Goal: Task Accomplishment & Management: Use online tool/utility

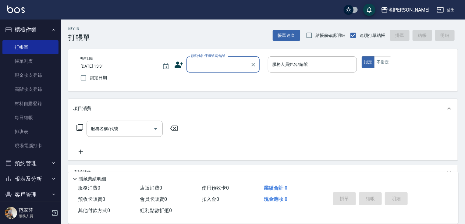
scroll to position [23, 0]
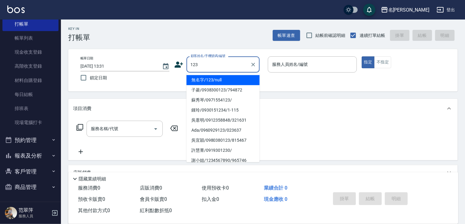
click at [220, 82] on li "無名字/123/null" at bounding box center [223, 80] width 73 height 10
type input "無名字/123/null"
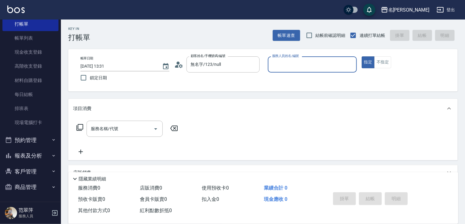
click at [300, 69] on input "服務人員姓名/編號" at bounding box center [313, 64] width 84 height 11
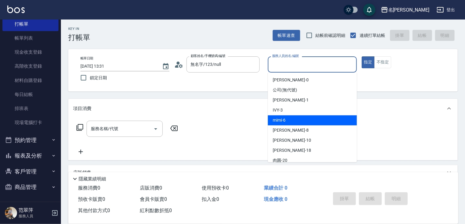
click at [280, 119] on span "mimi -6" at bounding box center [279, 120] width 13 height 6
type input "mimi-6"
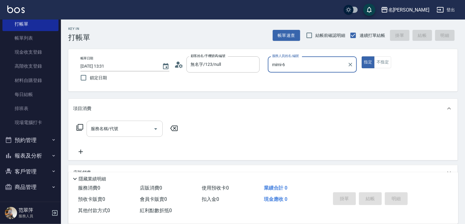
click at [129, 128] on input "服務名稱/代號" at bounding box center [120, 128] width 62 height 11
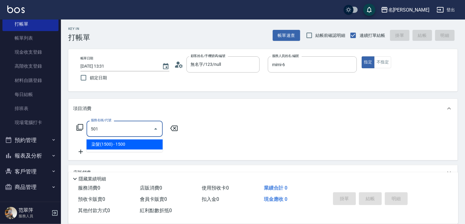
type input "染髮(1500)(501)"
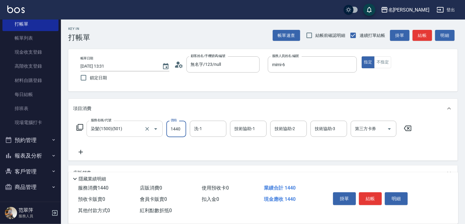
type input "1440"
type input "肉圓-20"
type input "mimi-6"
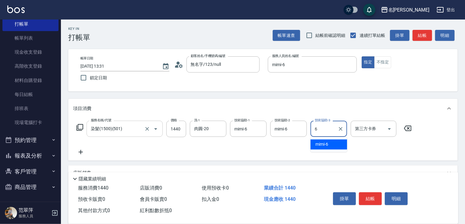
type input "mimi-6"
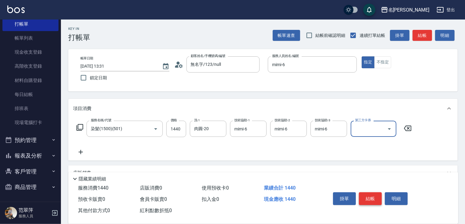
click at [371, 196] on button "結帳" at bounding box center [370, 198] width 23 height 13
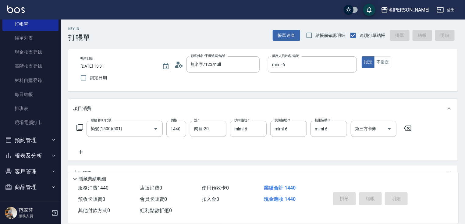
type input "[DATE] 15:56"
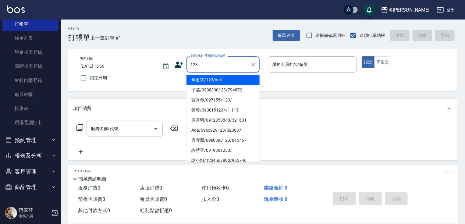
click at [220, 78] on li "無名字/123/null" at bounding box center [223, 80] width 73 height 10
type input "無名字/123/null"
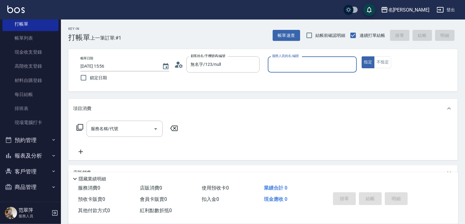
click at [282, 65] on input "服務人員姓名/編號" at bounding box center [313, 64] width 84 height 11
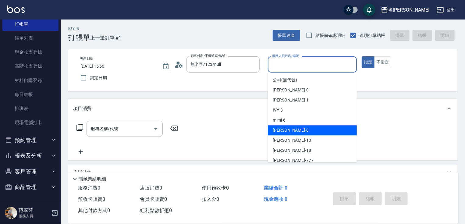
drag, startPoint x: 288, startPoint y: 130, endPoint x: 302, endPoint y: 120, distance: 17.0
click at [289, 129] on div "曉容 -8" at bounding box center [312, 130] width 89 height 10
type input "曉容-8"
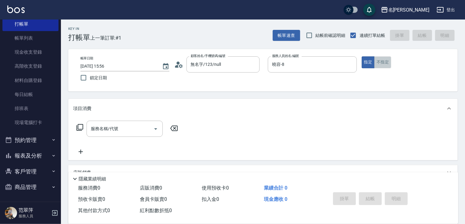
click at [382, 59] on button "不指定" at bounding box center [382, 62] width 17 height 12
click at [118, 129] on input "服務名稱/代號" at bounding box center [120, 128] width 62 height 11
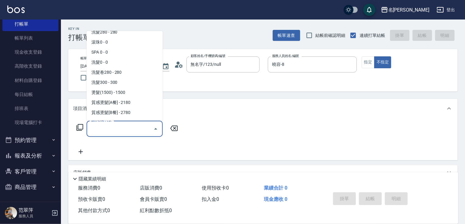
scroll to position [265, 0]
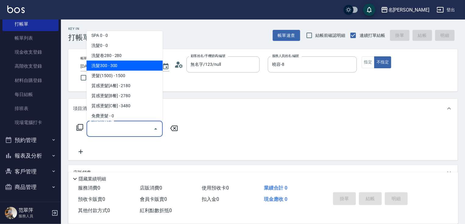
click at [111, 66] on span "洗髮300 - 300" at bounding box center [125, 66] width 76 height 10
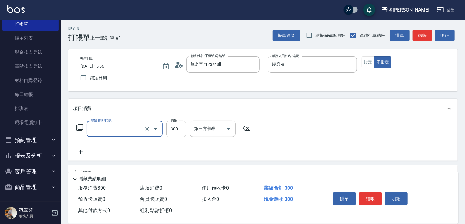
type input "洗髮300(233)"
click at [214, 134] on body "名留竹林 登出 櫃檯作業 打帳單 帳單列表 現金收支登錄 高階收支登錄 材料自購登錄 每日結帳 排班表 現場電腦打卡 預約管理 預約管理 單日預約紀錄 單週預…" at bounding box center [232, 149] width 465 height 298
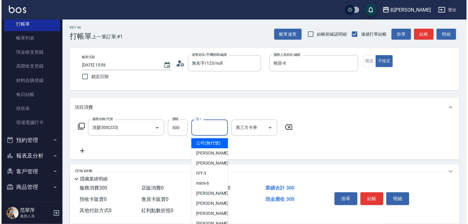
scroll to position [0, 0]
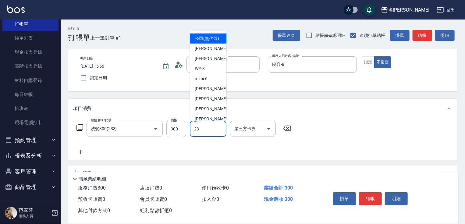
type input "鴨肉-23"
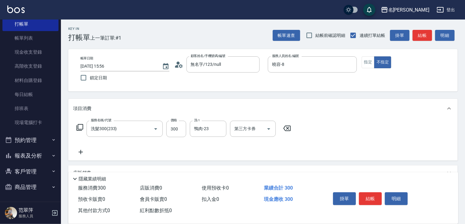
click at [82, 150] on icon at bounding box center [80, 151] width 15 height 7
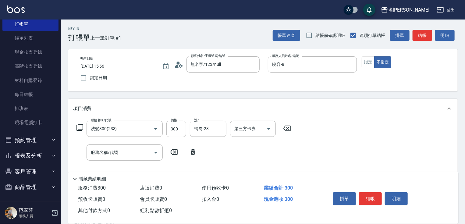
click at [83, 123] on div "服務名稱/代號 洗髮300(233) 服務名稱/代號 價格 300 價格 洗-1 鴨肉-23 洗-1 第三方卡券 第三方卡券" at bounding box center [184, 129] width 222 height 16
click at [81, 125] on icon at bounding box center [79, 127] width 7 height 7
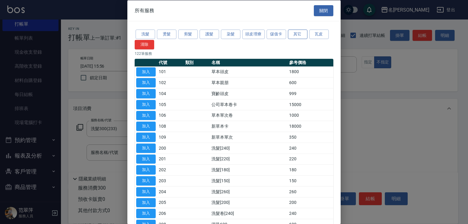
click at [296, 34] on button "其它" at bounding box center [298, 34] width 20 height 9
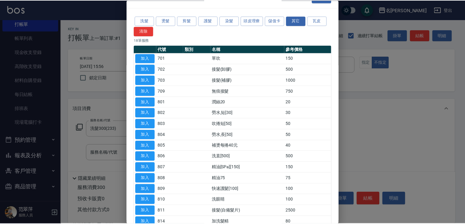
scroll to position [24, 0]
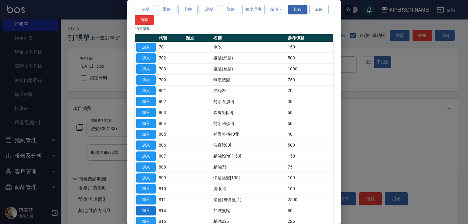
click at [151, 210] on button "加入" at bounding box center [146, 210] width 20 height 9
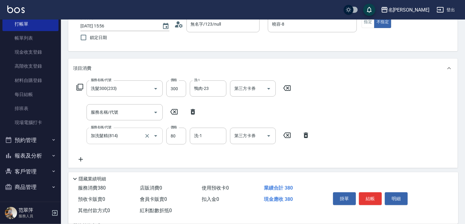
scroll to position [56, 0]
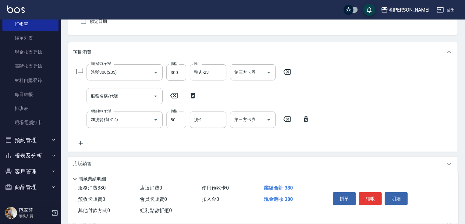
click at [174, 123] on input "80" at bounding box center [176, 120] width 20 height 16
type input "100"
type input "鴨肉-23"
click at [363, 198] on button "結帳" at bounding box center [370, 198] width 23 height 13
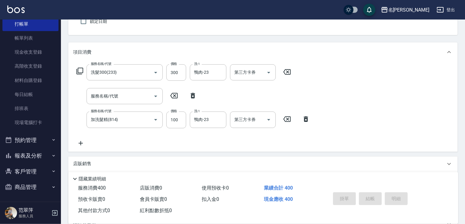
type input "[DATE] 15:57"
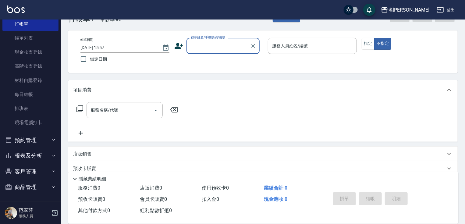
scroll to position [0, 0]
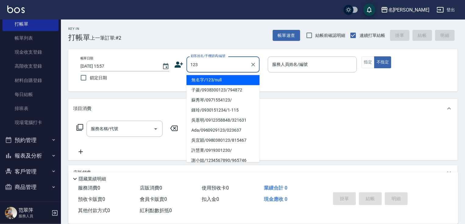
click at [223, 78] on li "無名字/123/null" at bounding box center [223, 80] width 73 height 10
type input "無名字/123/null"
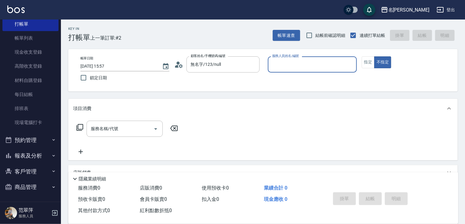
drag, startPoint x: 284, startPoint y: 66, endPoint x: 284, endPoint y: 72, distance: 5.8
click at [284, 66] on input "服務人員姓名/編號" at bounding box center [313, 64] width 84 height 11
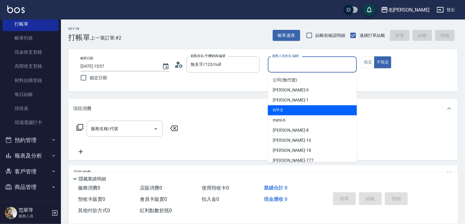
click at [285, 108] on div "IVY -3" at bounding box center [312, 110] width 89 height 10
type input "IVY-3"
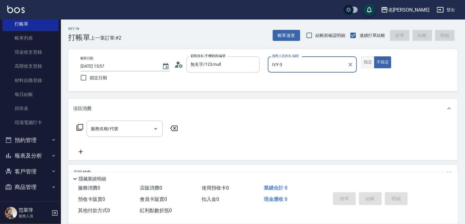
click at [371, 59] on button "指定" at bounding box center [368, 62] width 13 height 12
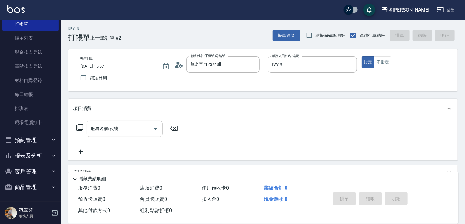
drag, startPoint x: 125, startPoint y: 130, endPoint x: 106, endPoint y: 128, distance: 18.8
click at [123, 130] on input "服務名稱/代號" at bounding box center [120, 128] width 62 height 11
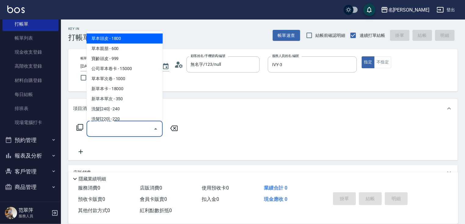
click at [77, 126] on icon at bounding box center [79, 127] width 7 height 7
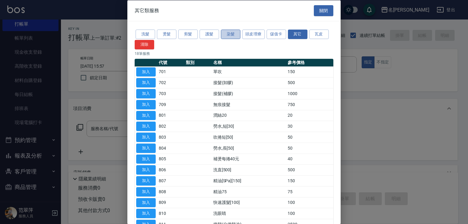
click at [234, 34] on button "染髮" at bounding box center [231, 34] width 20 height 9
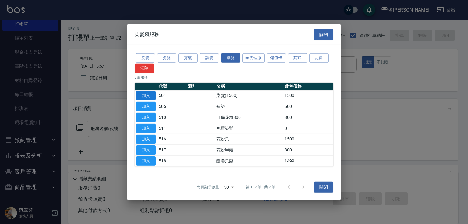
click at [146, 97] on button "加入" at bounding box center [146, 95] width 20 height 9
type input "染髮(1500)(501)"
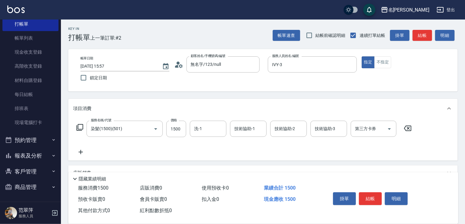
click at [81, 126] on icon at bounding box center [79, 127] width 7 height 7
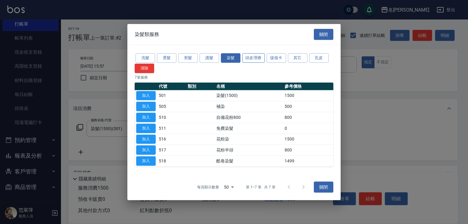
click at [253, 61] on button "頭皮理療" at bounding box center [253, 57] width 23 height 9
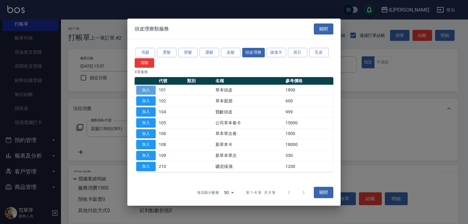
click at [146, 91] on button "加入" at bounding box center [146, 89] width 20 height 9
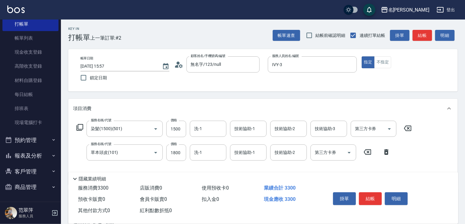
click at [409, 128] on icon at bounding box center [407, 128] width 7 height 5
click at [179, 152] on input "1800" at bounding box center [176, 152] width 20 height 16
type input "2000"
type input "IVY-3"
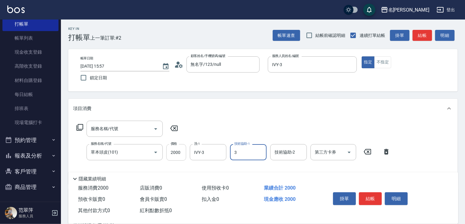
type input "IVY-3"
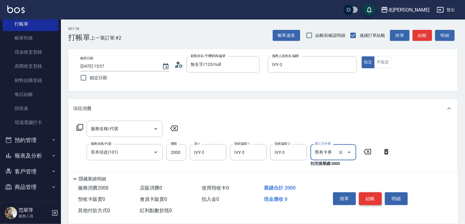
type input "舊有卡券"
drag, startPoint x: 376, startPoint y: 199, endPoint x: 380, endPoint y: 201, distance: 4.9
click at [376, 199] on button "結帳" at bounding box center [370, 198] width 23 height 13
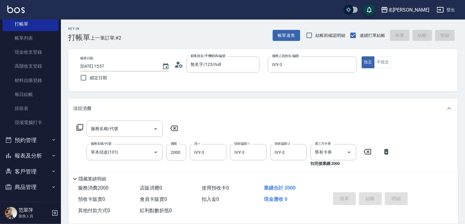
type input "[DATE] 15:58"
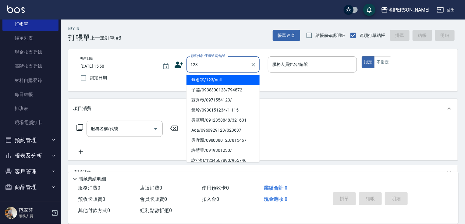
click at [228, 78] on li "無名字/123/null" at bounding box center [223, 80] width 73 height 10
type input "無名字/123/null"
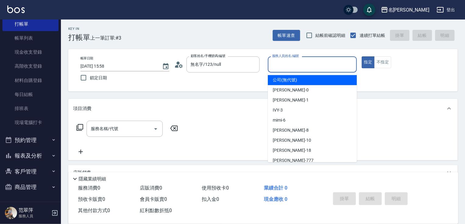
drag, startPoint x: 288, startPoint y: 63, endPoint x: 293, endPoint y: 90, distance: 27.2
click at [288, 66] on input "服務人員姓名/編號" at bounding box center [313, 64] width 84 height 11
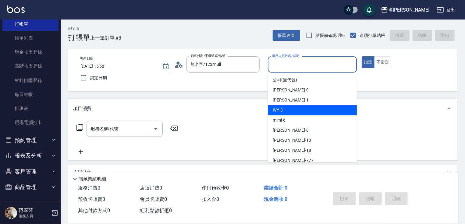
click at [291, 110] on div "IVY -3" at bounding box center [312, 110] width 89 height 10
type input "IVY-3"
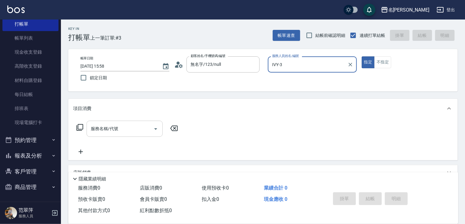
click at [129, 134] on div "服務名稱/代號" at bounding box center [125, 129] width 76 height 16
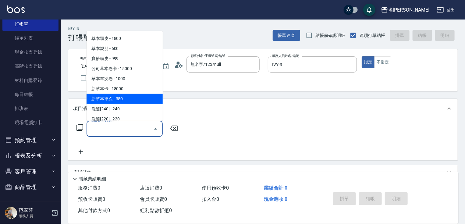
drag, startPoint x: 140, startPoint y: 96, endPoint x: 160, endPoint y: 113, distance: 26.6
click at [140, 97] on span "新草本單次 - 350" at bounding box center [125, 99] width 76 height 10
type input "新草本單次(109)"
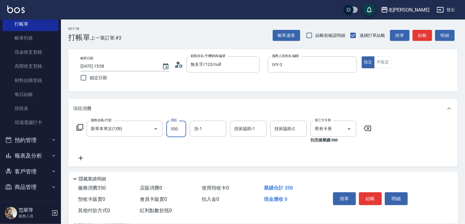
click at [177, 127] on input "350" at bounding box center [176, 129] width 20 height 16
type input "525"
type input "肉圓-20"
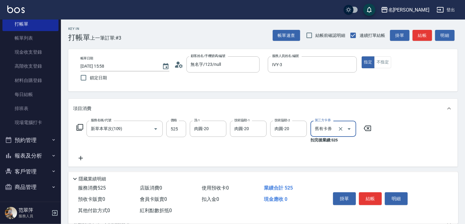
click at [82, 160] on icon at bounding box center [80, 158] width 15 height 7
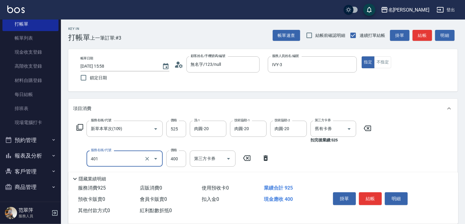
type input "剪髮(400)(401)"
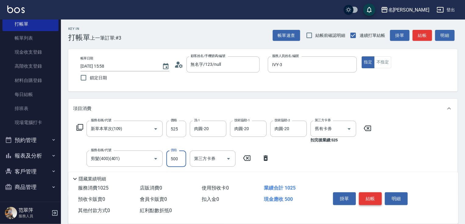
type input "500"
click at [375, 192] on button "結帳" at bounding box center [370, 198] width 23 height 13
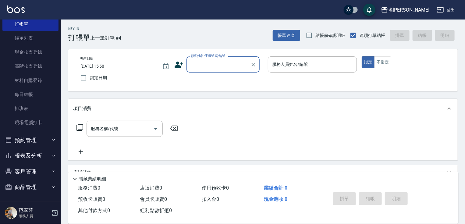
type input "2"
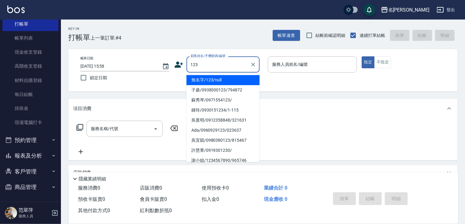
click at [219, 79] on li "無名字/123/null" at bounding box center [223, 80] width 73 height 10
type input "無名字/123/null"
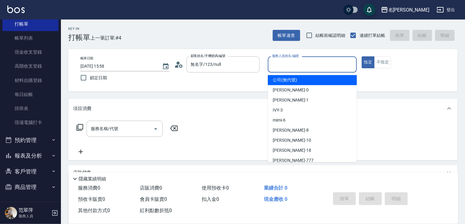
drag, startPoint x: 294, startPoint y: 60, endPoint x: 291, endPoint y: 75, distance: 14.5
click at [293, 64] on input "服務人員姓名/編號" at bounding box center [313, 64] width 84 height 11
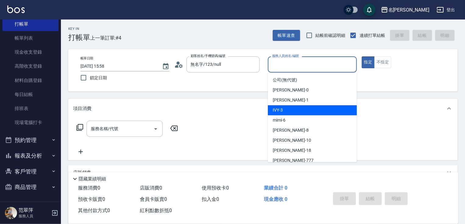
drag, startPoint x: 284, startPoint y: 109, endPoint x: 277, endPoint y: 111, distance: 7.5
click at [284, 110] on div "IVY -3" at bounding box center [312, 110] width 89 height 10
type input "IVY-3"
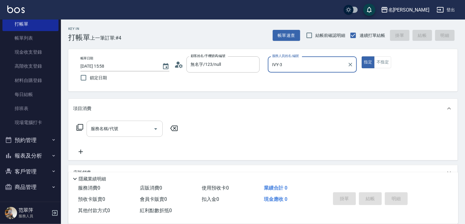
click at [122, 129] on input "服務名稱/代號" at bounding box center [120, 128] width 62 height 11
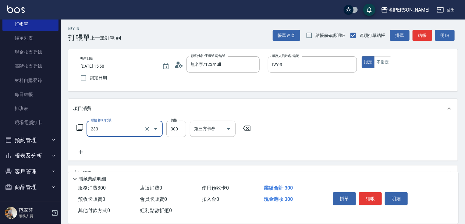
type input "洗髮300(233)"
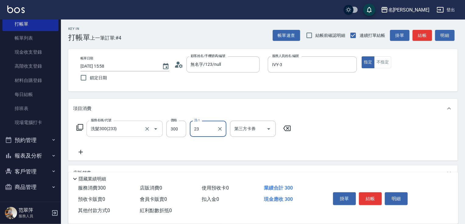
type input "鴨肉-23"
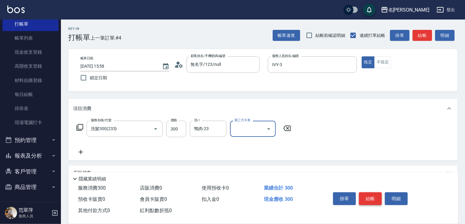
click at [372, 196] on button "結帳" at bounding box center [370, 198] width 23 height 13
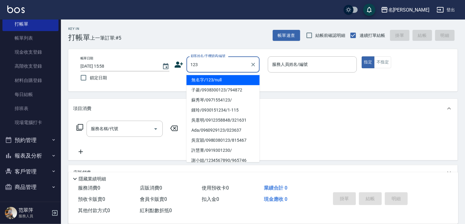
drag, startPoint x: 223, startPoint y: 81, endPoint x: 265, endPoint y: 73, distance: 42.5
click at [224, 80] on li "無名字/123/null" at bounding box center [223, 80] width 73 height 10
type input "無名字/123/null"
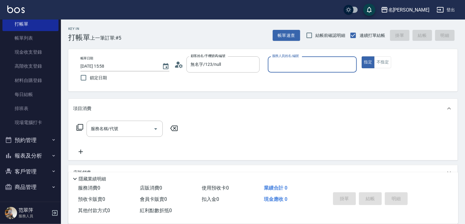
drag, startPoint x: 286, startPoint y: 63, endPoint x: 289, endPoint y: 70, distance: 7.1
click at [287, 65] on input "服務人員姓名/編號" at bounding box center [313, 64] width 84 height 11
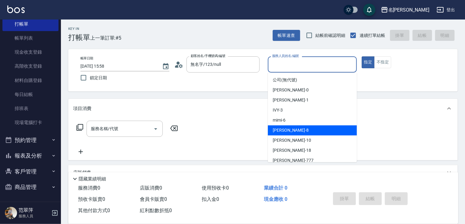
click at [287, 129] on div "曉容 -8" at bounding box center [312, 130] width 89 height 10
type input "曉容-8"
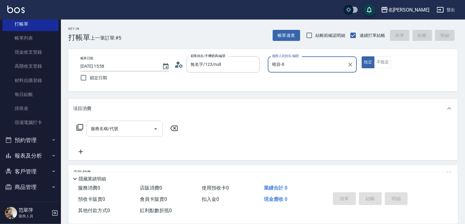
click at [122, 129] on input "服務名稱/代號" at bounding box center [120, 128] width 62 height 11
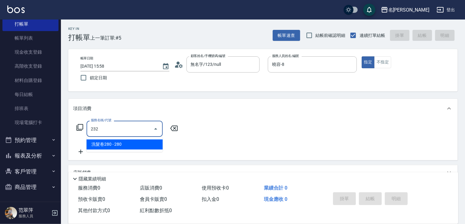
type input "洗髮卷280(232)"
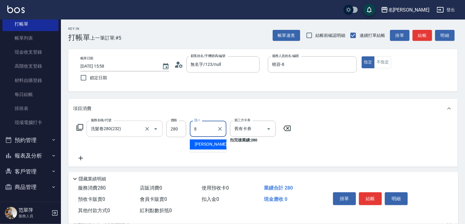
type input "曉容-8"
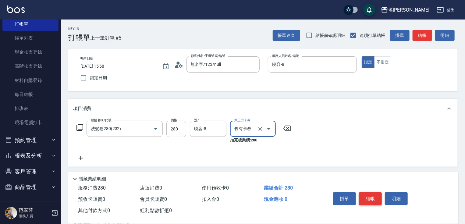
click at [369, 195] on button "結帳" at bounding box center [370, 198] width 23 height 13
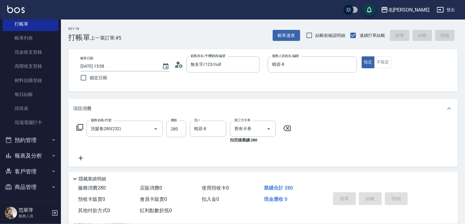
type input "[DATE] 15:59"
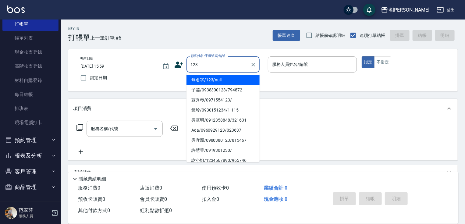
click at [214, 83] on li "無名字/123/null" at bounding box center [223, 80] width 73 height 10
type input "無名字/123/null"
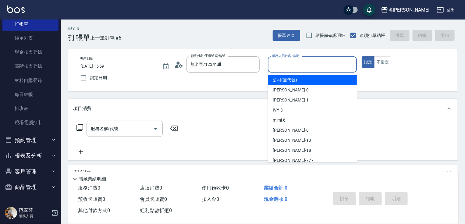
click at [300, 68] on input "服務人員姓名/編號" at bounding box center [313, 64] width 84 height 11
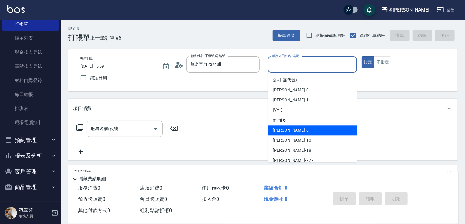
click at [288, 126] on div "曉容 -8" at bounding box center [312, 130] width 89 height 10
click at [297, 60] on input "曉容-8" at bounding box center [308, 64] width 74 height 11
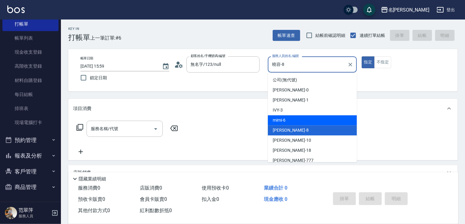
drag, startPoint x: 291, startPoint y: 120, endPoint x: 342, endPoint y: 108, distance: 51.9
click at [293, 120] on div "mimi -6" at bounding box center [312, 120] width 89 height 10
type input "mimi-6"
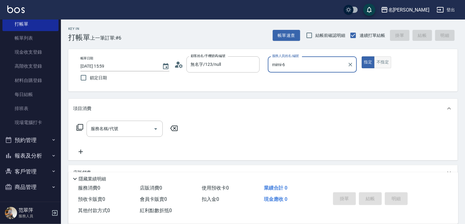
click at [386, 63] on button "不指定" at bounding box center [382, 62] width 17 height 12
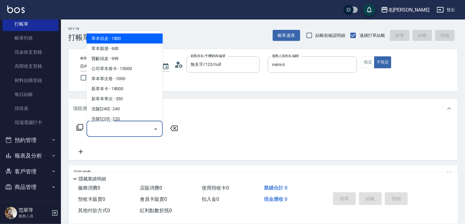
click at [128, 127] on input "服務名稱/代號" at bounding box center [120, 128] width 62 height 11
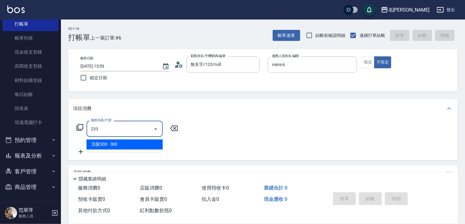
type input "洗髮300(233)"
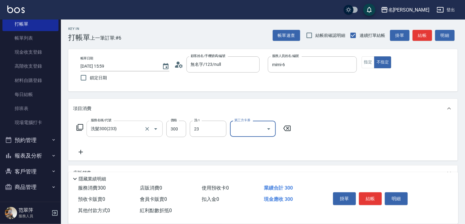
type input "鴨肉-23"
click at [79, 152] on icon at bounding box center [80, 151] width 15 height 7
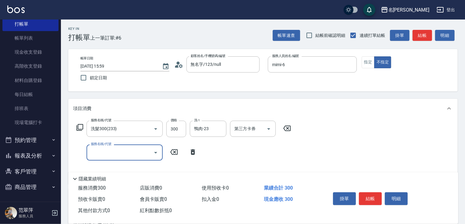
drag, startPoint x: 87, startPoint y: 152, endPoint x: 87, endPoint y: 148, distance: 4.0
click at [87, 150] on div "服務名稱/代號" at bounding box center [125, 153] width 76 height 16
type input "潤絲20(801)"
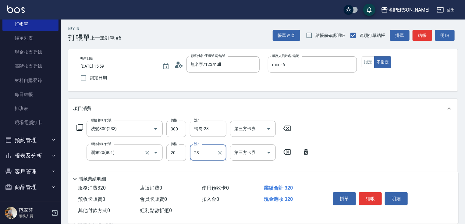
type input "鴨肉-23"
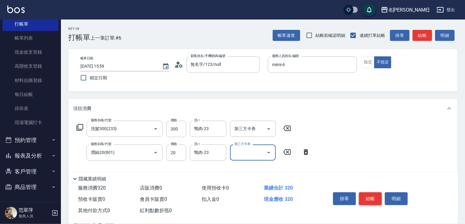
click at [373, 198] on button "結帳" at bounding box center [370, 198] width 23 height 13
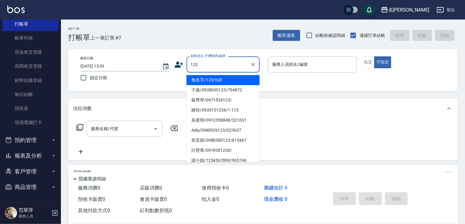
click at [216, 80] on li "無名字/123/null" at bounding box center [223, 80] width 73 height 10
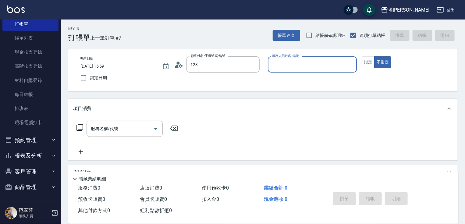
type input "無名字/123/null"
click at [320, 66] on input "服務人員姓名/編號" at bounding box center [313, 64] width 84 height 11
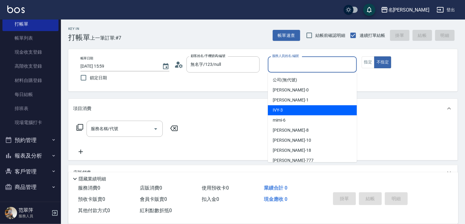
click at [284, 111] on div "IVY -3" at bounding box center [312, 110] width 89 height 10
type input "IVY-3"
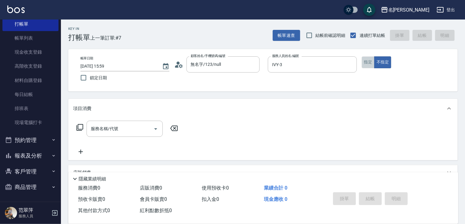
drag, startPoint x: 365, startPoint y: 63, endPoint x: 282, endPoint y: 86, distance: 86.6
click at [365, 63] on button "指定" at bounding box center [368, 62] width 13 height 12
click at [116, 126] on div "服務名稱/代號 服務名稱/代號" at bounding box center [125, 129] width 76 height 16
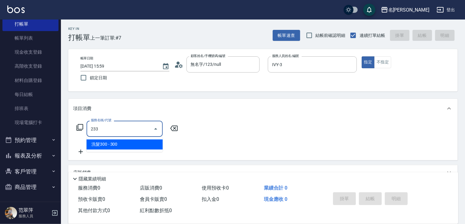
type input "洗髮300(233)"
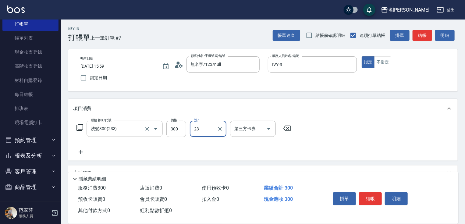
type input "鴨肉-23"
click at [81, 154] on icon at bounding box center [80, 151] width 15 height 7
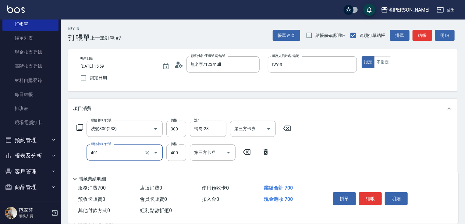
type input "剪髮(400)(401)"
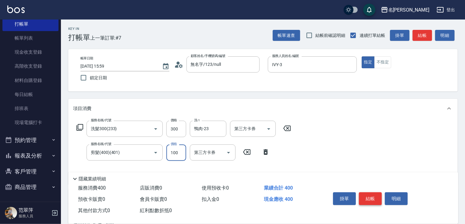
type input "100"
click at [369, 196] on button "結帳" at bounding box center [370, 198] width 23 height 13
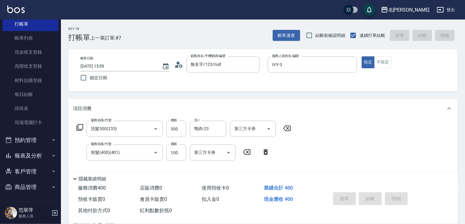
type input "[DATE] 16:00"
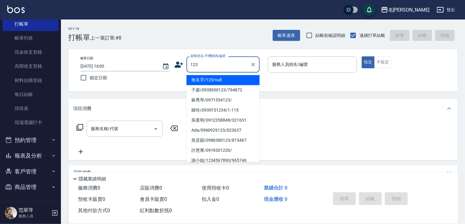
click at [218, 80] on li "無名字/123/null" at bounding box center [223, 80] width 73 height 10
type input "無名字/123/null"
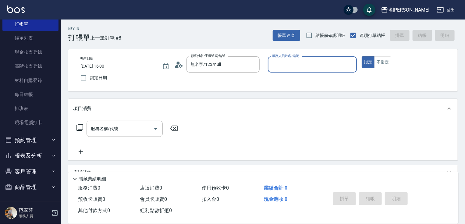
click at [297, 65] on input "服務人員姓名/編號" at bounding box center [313, 64] width 84 height 11
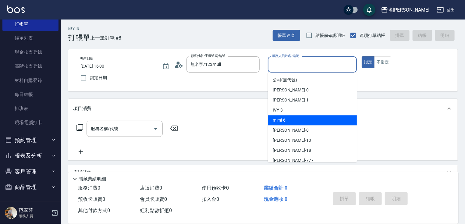
click at [285, 121] on span "mimi -6" at bounding box center [279, 120] width 13 height 6
type input "mimi-6"
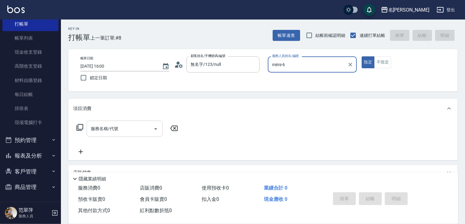
click at [118, 134] on div "服務名稱/代號" at bounding box center [125, 129] width 76 height 16
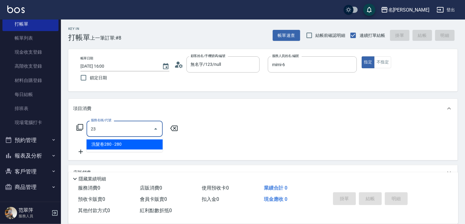
type input "2"
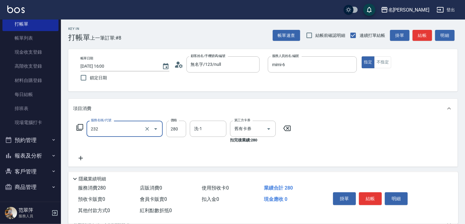
type input "洗髮卷280(232)"
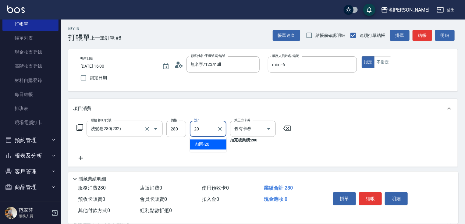
type input "肉圓-20"
click at [372, 198] on button "結帳" at bounding box center [370, 198] width 23 height 13
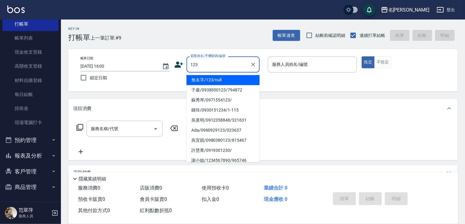
click at [230, 77] on li "無名字/123/null" at bounding box center [223, 80] width 73 height 10
type input "無名字/123/null"
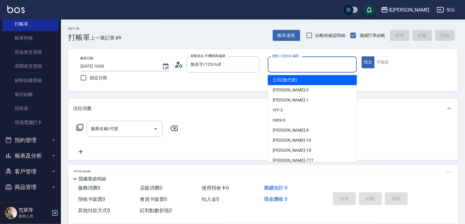
click at [290, 69] on input "服務人員姓名/編號" at bounding box center [313, 64] width 84 height 11
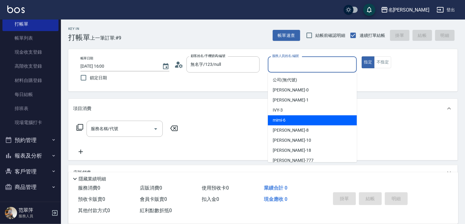
click at [291, 118] on div "mimi -6" at bounding box center [312, 120] width 89 height 10
type input "mimi-6"
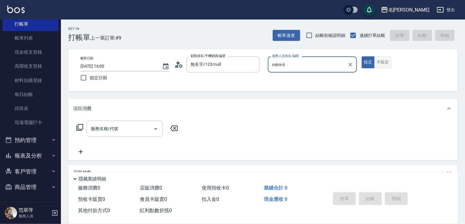
click at [386, 61] on button "不指定" at bounding box center [382, 62] width 17 height 12
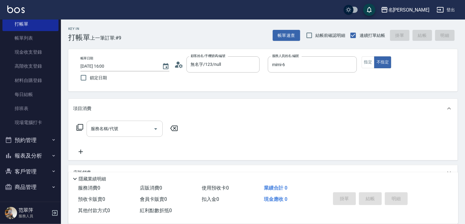
click at [128, 127] on input "服務名稱/代號" at bounding box center [120, 128] width 62 height 11
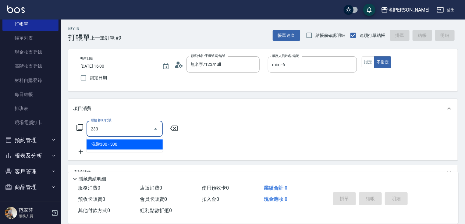
type input "洗髮300(233)"
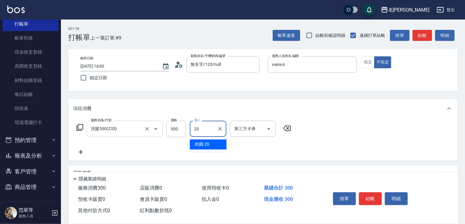
type input "肉圓-20"
click at [77, 150] on icon at bounding box center [80, 151] width 15 height 7
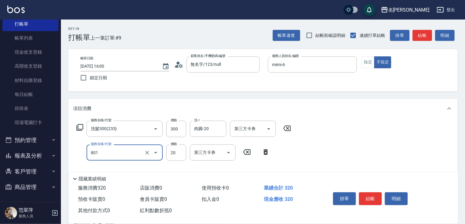
type input "潤絲20(801)"
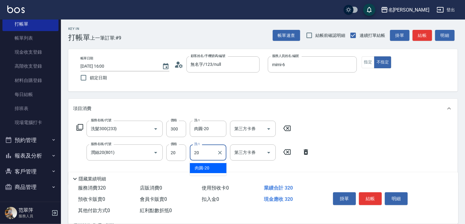
type input "肉圓-20"
click at [373, 196] on button "結帳" at bounding box center [370, 198] width 23 height 13
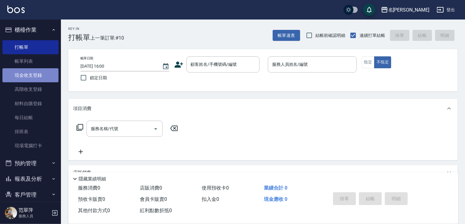
click at [36, 77] on link "現金收支登錄" at bounding box center [30, 75] width 56 height 14
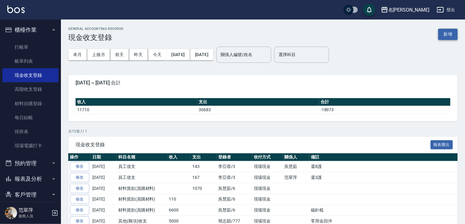
click at [450, 35] on button "新增" at bounding box center [448, 34] width 20 height 11
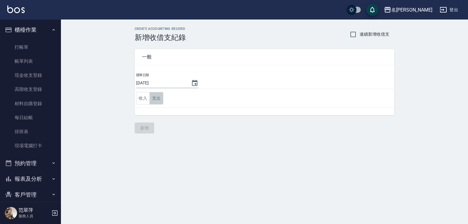
click at [157, 98] on button "支出" at bounding box center [157, 98] width 14 height 12
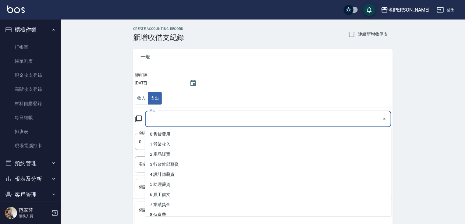
click at [170, 121] on input "科目" at bounding box center [264, 119] width 232 height 11
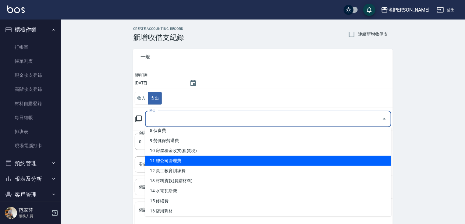
scroll to position [88, 0]
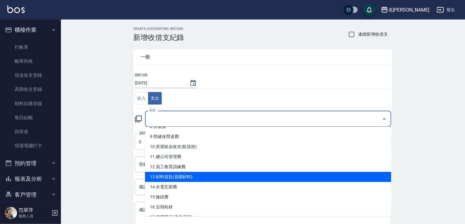
click at [181, 176] on li "13 材料貨款(員購材料)" at bounding box center [268, 177] width 246 height 10
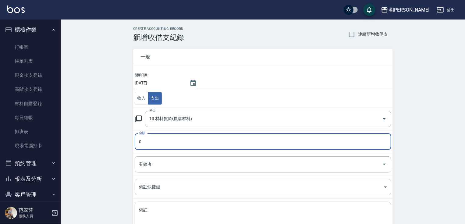
type input "13 材料貨款(員購材料)"
type input "2140"
click at [160, 164] on input "登錄者" at bounding box center [258, 164] width 242 height 11
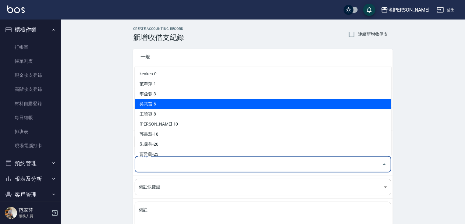
click at [179, 102] on li "吳慧茹-6" at bounding box center [263, 104] width 257 height 10
type input "吳慧茹-6"
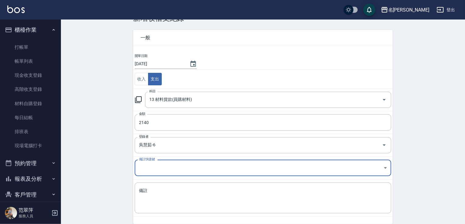
scroll to position [44, 0]
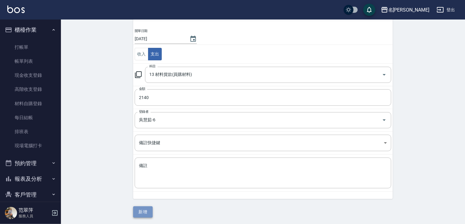
click at [145, 209] on button "新增" at bounding box center [143, 211] width 20 height 11
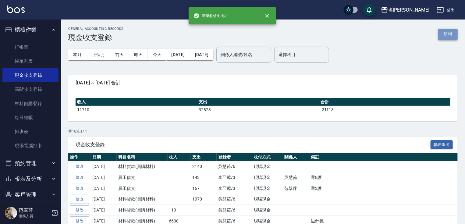
click at [448, 33] on button "新增" at bounding box center [448, 34] width 20 height 11
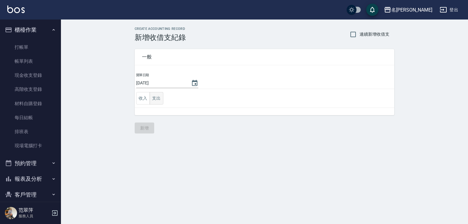
click at [158, 96] on button "支出" at bounding box center [157, 98] width 14 height 12
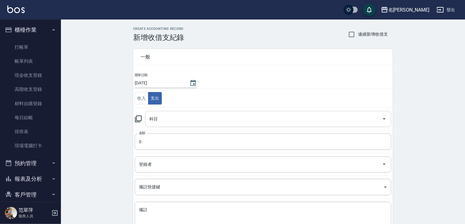
click at [170, 116] on input "科目" at bounding box center [264, 119] width 232 height 11
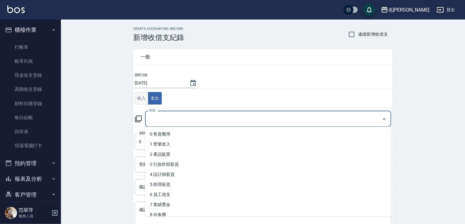
click at [141, 97] on button "收入" at bounding box center [142, 98] width 14 height 12
click at [171, 120] on input "科目" at bounding box center [264, 119] width 232 height 11
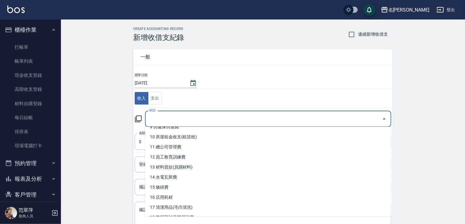
scroll to position [106, 0]
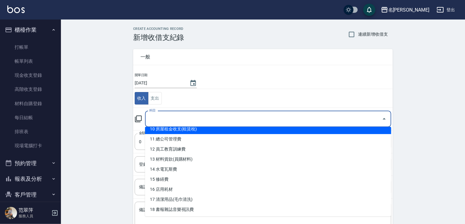
click at [188, 130] on li "10 房屋租金收支(租賃稅)" at bounding box center [268, 129] width 246 height 10
type input "10 房屋租金收支(租賃稅)"
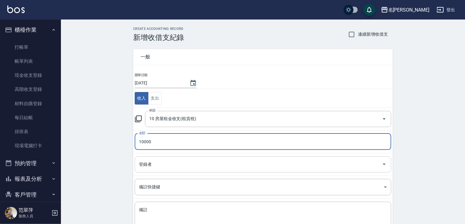
type input "10000"
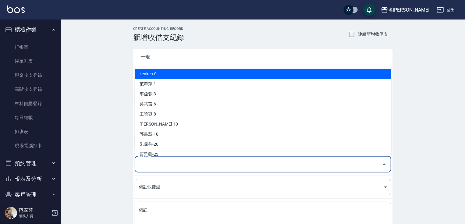
click at [152, 165] on input "登錄者" at bounding box center [258, 164] width 242 height 11
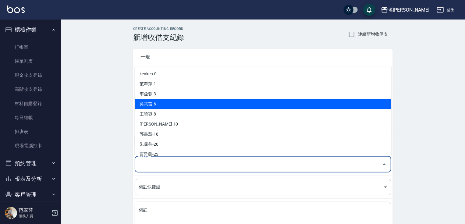
click at [167, 106] on li "吳慧茹-6" at bounding box center [263, 104] width 257 height 10
type input "吳慧茹-6"
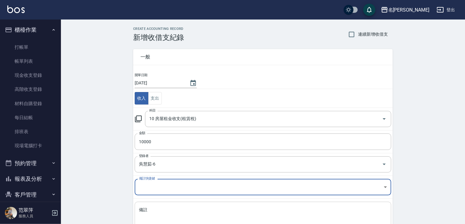
click at [163, 214] on textarea "備註" at bounding box center [263, 217] width 248 height 21
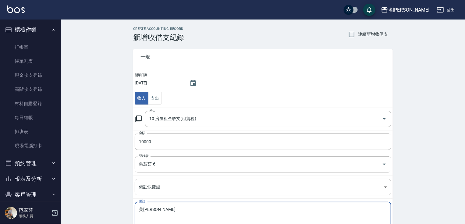
drag, startPoint x: 177, startPoint y: 99, endPoint x: 177, endPoint y: 105, distance: 6.1
click at [177, 99] on td "收入 支出" at bounding box center [263, 98] width 260 height 19
click at [169, 206] on div "美潔潔 x 備註" at bounding box center [263, 217] width 257 height 31
click at [159, 208] on textarea "[PERSON_NAME]" at bounding box center [263, 217] width 248 height 21
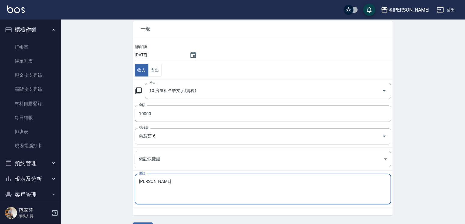
scroll to position [44, 0]
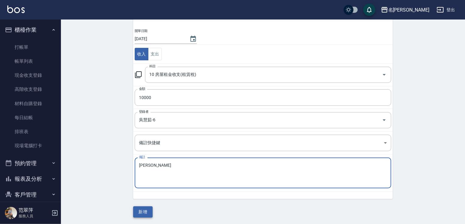
type textarea "[PERSON_NAME]"
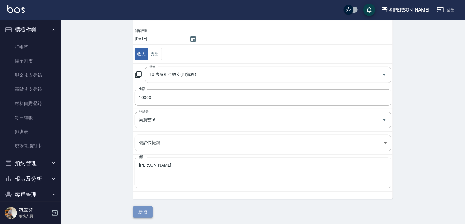
click at [146, 214] on button "新增" at bounding box center [143, 211] width 20 height 11
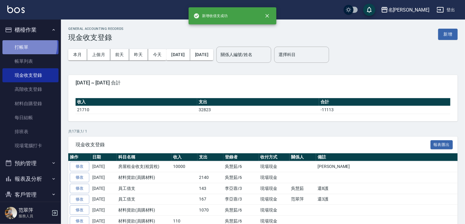
click at [24, 45] on link "打帳單" at bounding box center [30, 47] width 56 height 14
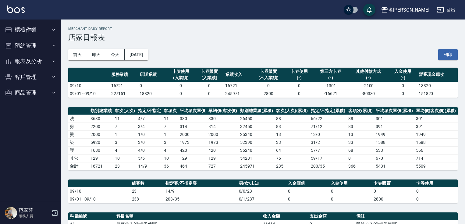
scroll to position [129, 0]
